Goal: Go to known website

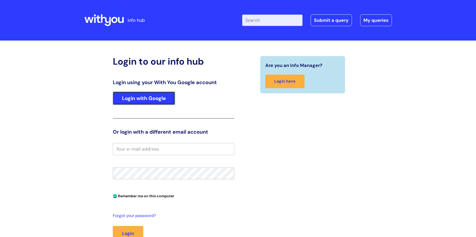
click at [124, 102] on link "Login with Google" at bounding box center [144, 97] width 62 height 13
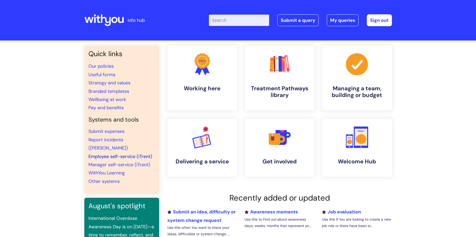
click at [100, 153] on link "Employee self-service (iTrent)" at bounding box center [120, 156] width 64 height 6
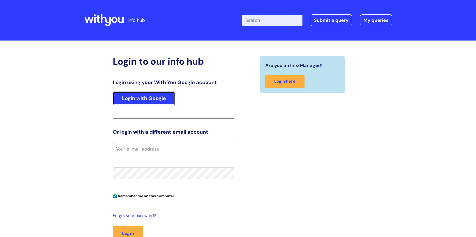
click at [136, 101] on link "Login with Google" at bounding box center [144, 97] width 62 height 13
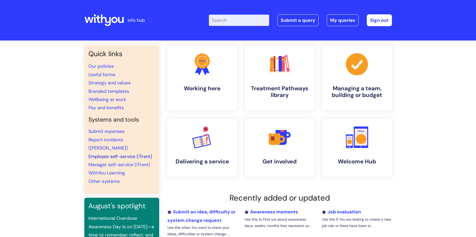
click at [106, 153] on link "Employee self-service (iTrent)" at bounding box center [120, 156] width 64 height 6
click at [109, 153] on link "Employee self-service (iTrent)" at bounding box center [120, 156] width 64 height 6
